Goal: Task Accomplishment & Management: Manage account settings

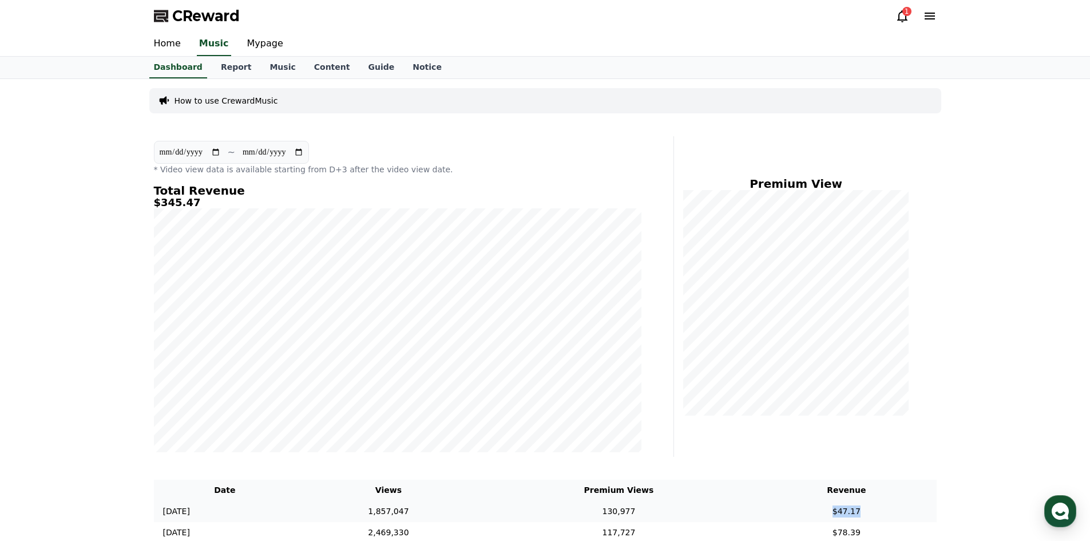
drag, startPoint x: 841, startPoint y: 510, endPoint x: 878, endPoint y: 511, distance: 36.6
click at [878, 511] on td "$47.17" at bounding box center [846, 511] width 180 height 21
click at [266, 65] on link "Music" at bounding box center [282, 68] width 44 height 22
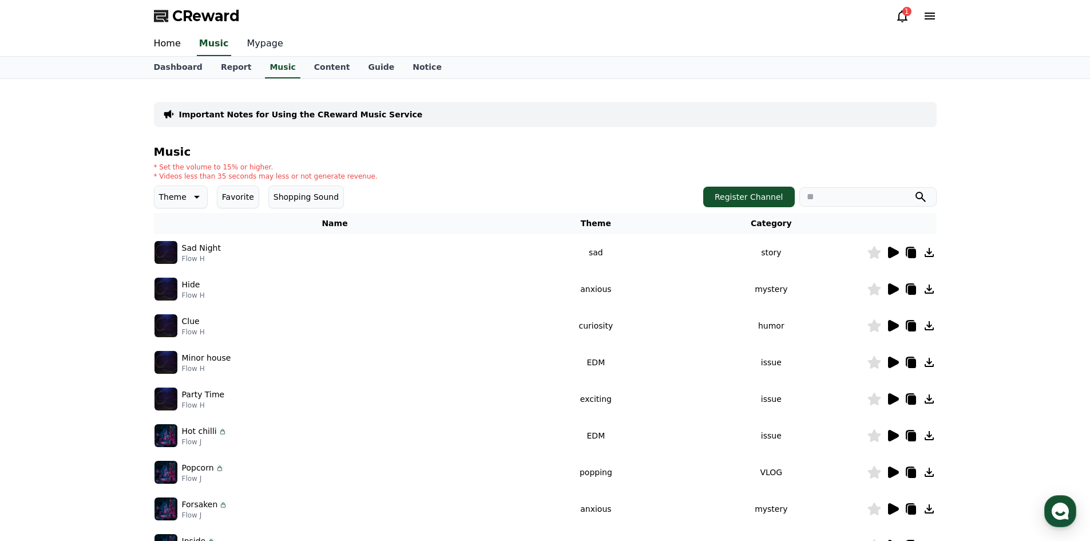
click at [269, 46] on link "Mypage" at bounding box center [265, 44] width 54 height 24
select select "**********"
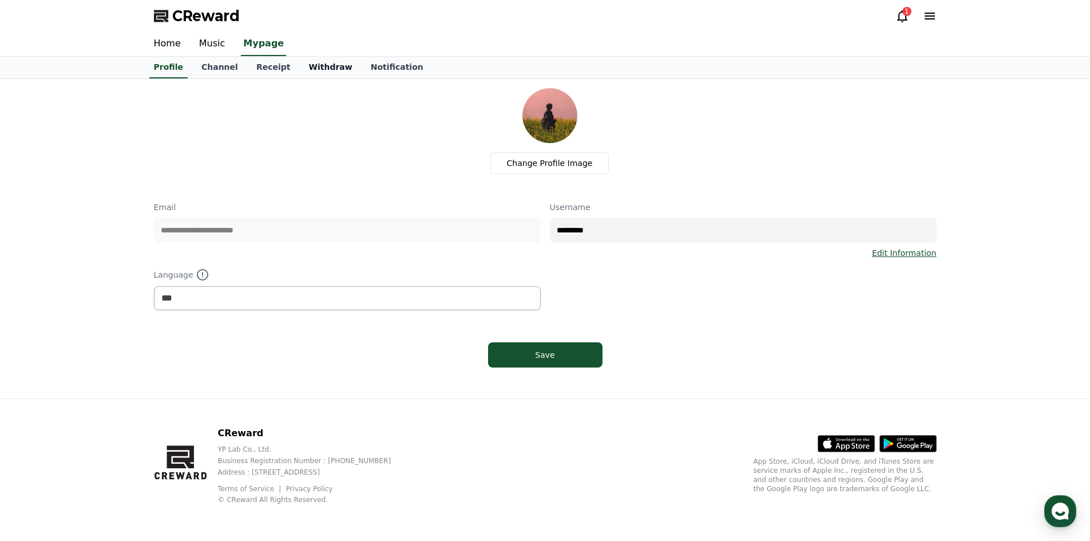
click at [315, 69] on link "Withdraw" at bounding box center [330, 68] width 62 height 22
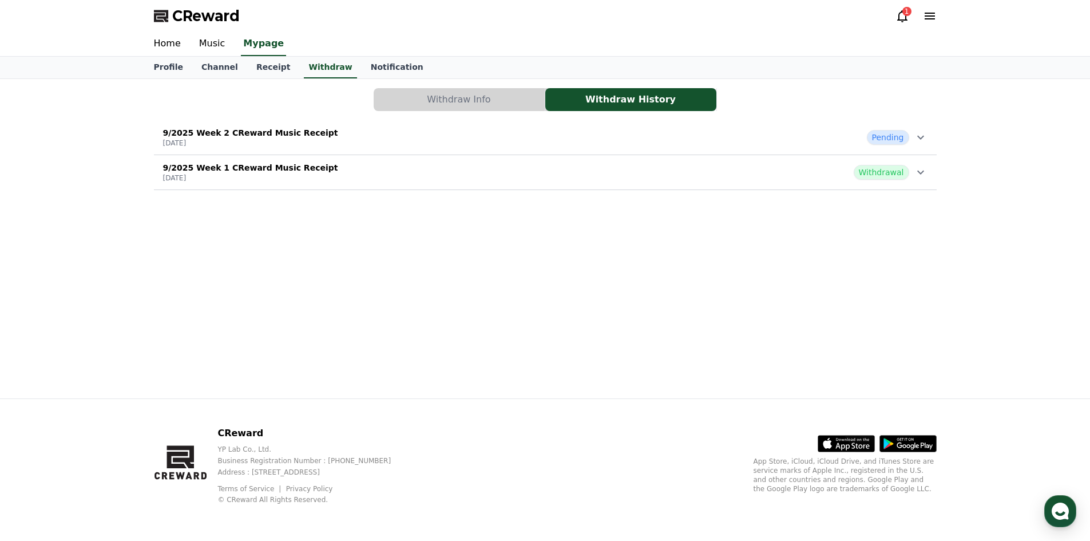
click at [398, 156] on button "9/2025 Week 1 CReward Music Receipt [DATE] Withdrawal" at bounding box center [545, 172] width 783 height 35
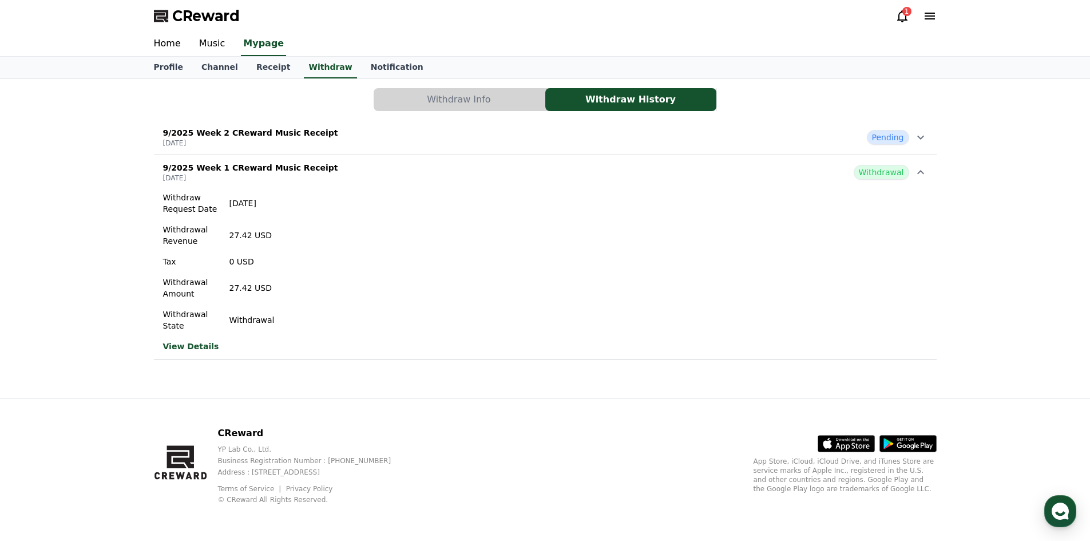
click at [328, 132] on div "9/2025 Week 2 CReward Music Receipt [DATE] Pending" at bounding box center [545, 137] width 783 height 30
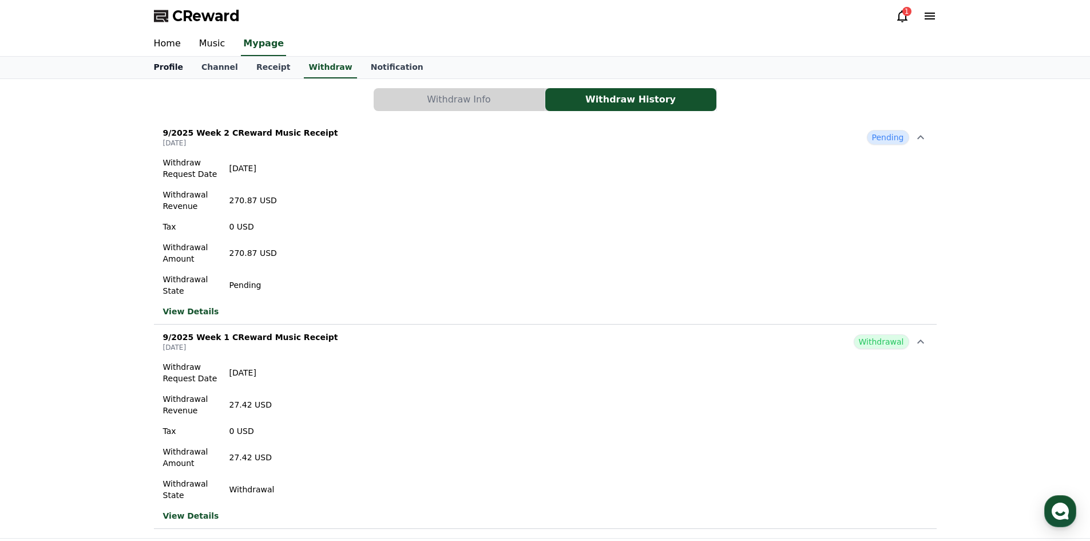
click at [166, 68] on link "Profile" at bounding box center [168, 68] width 47 height 22
select select "**********"
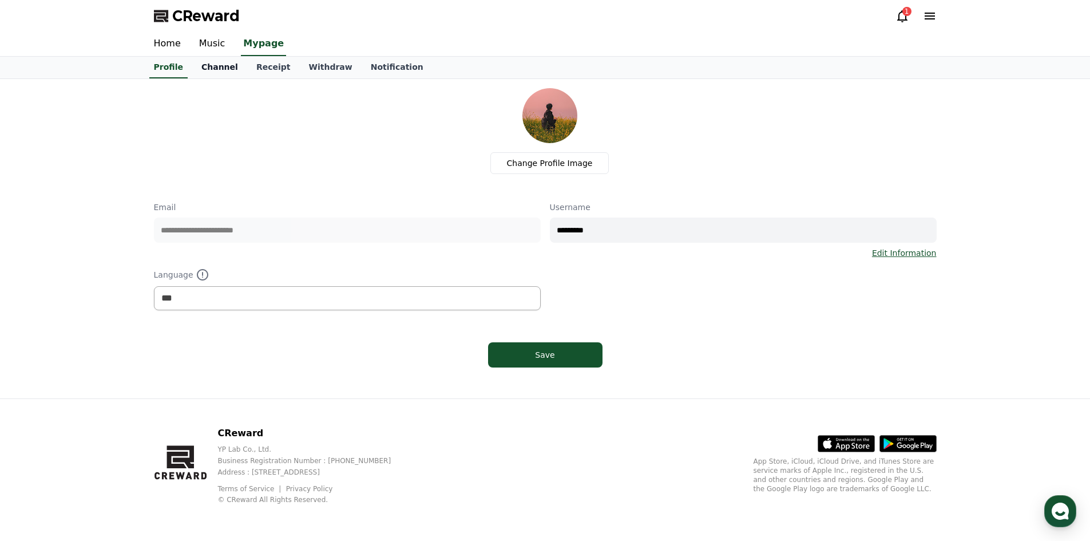
click at [216, 68] on link "Channel" at bounding box center [219, 68] width 55 height 22
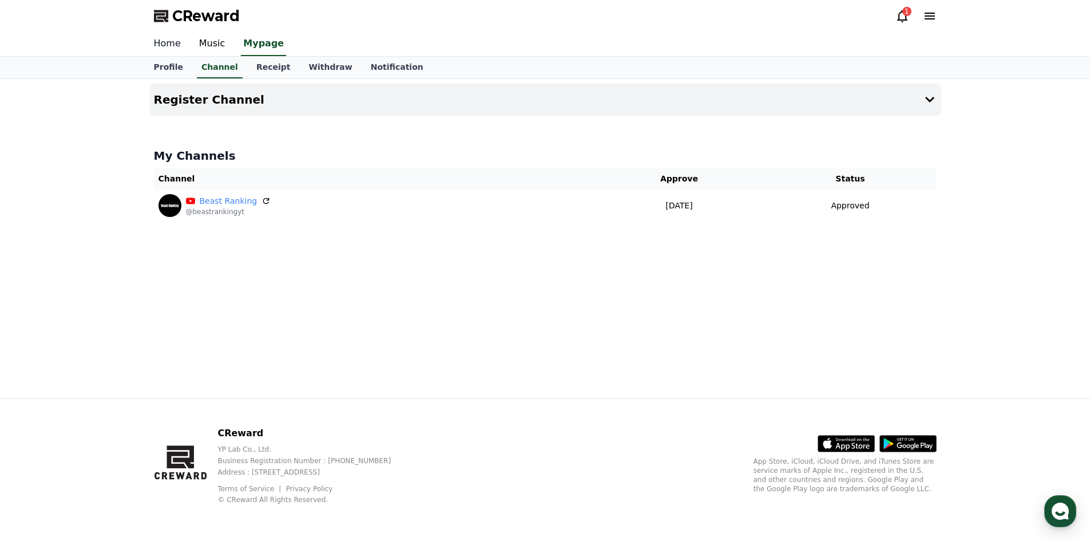
click at [172, 41] on link "Home" at bounding box center [167, 44] width 45 height 24
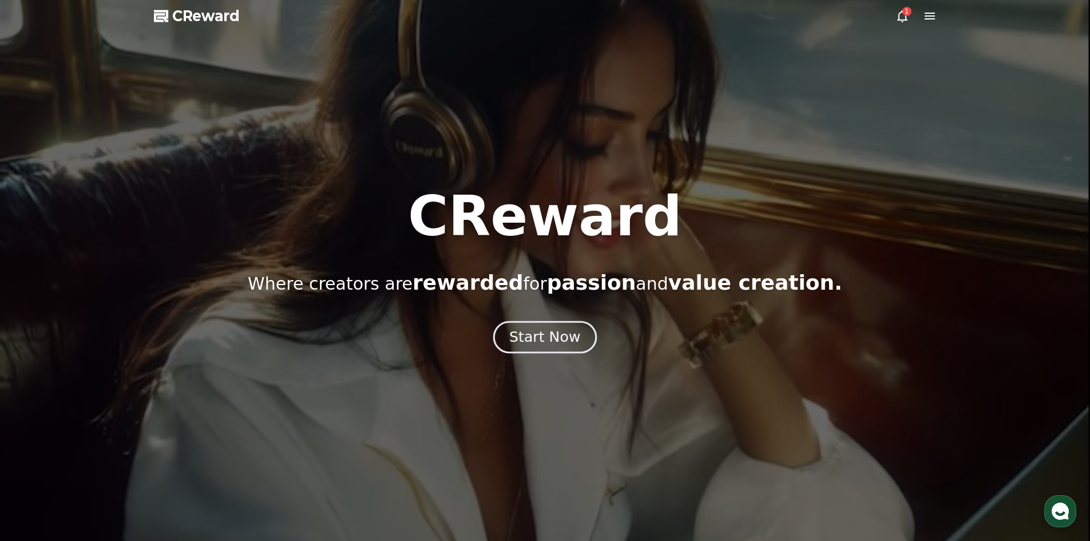
click at [548, 324] on button "Start Now" at bounding box center [545, 336] width 104 height 33
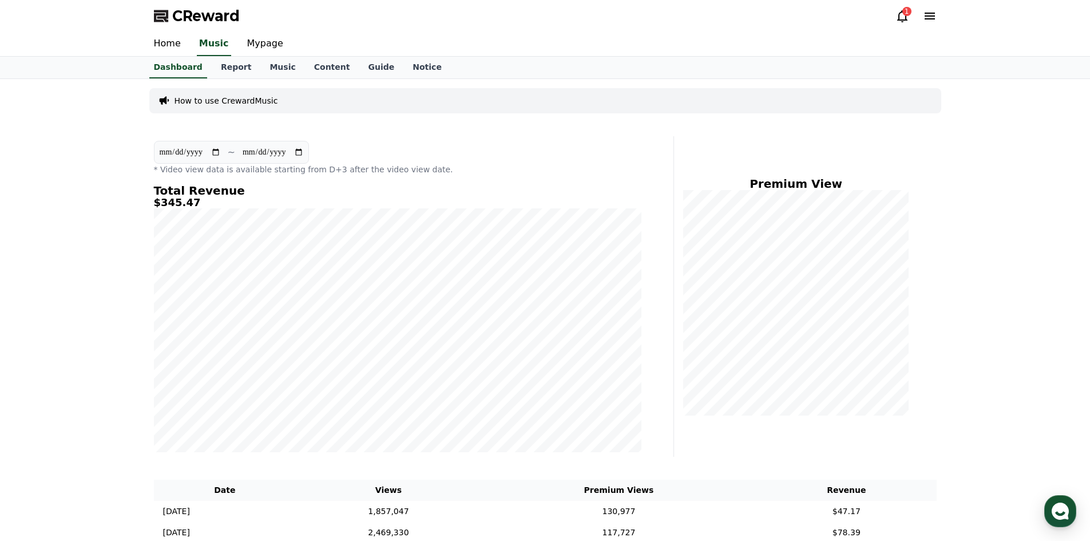
click at [906, 13] on div "1" at bounding box center [906, 11] width 9 height 9
